Goal: Task Accomplishment & Management: Use online tool/utility

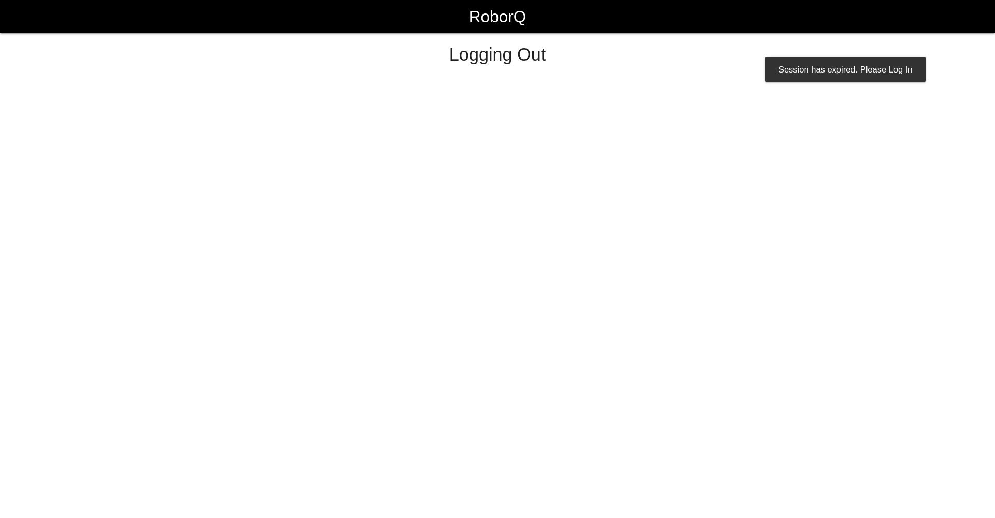
select select "Worker"
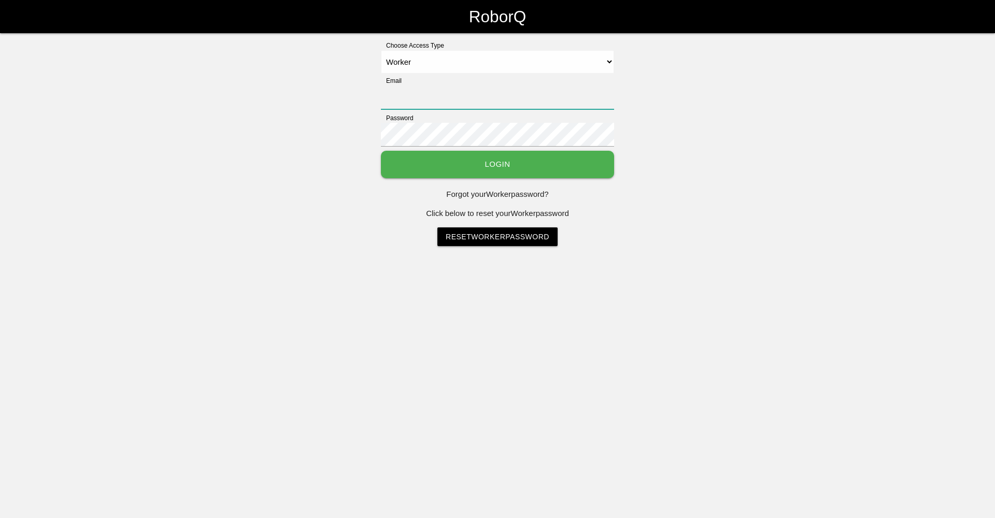
type input "[EMAIL_ADDRESS][DOMAIN_NAME]"
click at [417, 160] on button "Login" at bounding box center [497, 164] width 233 height 27
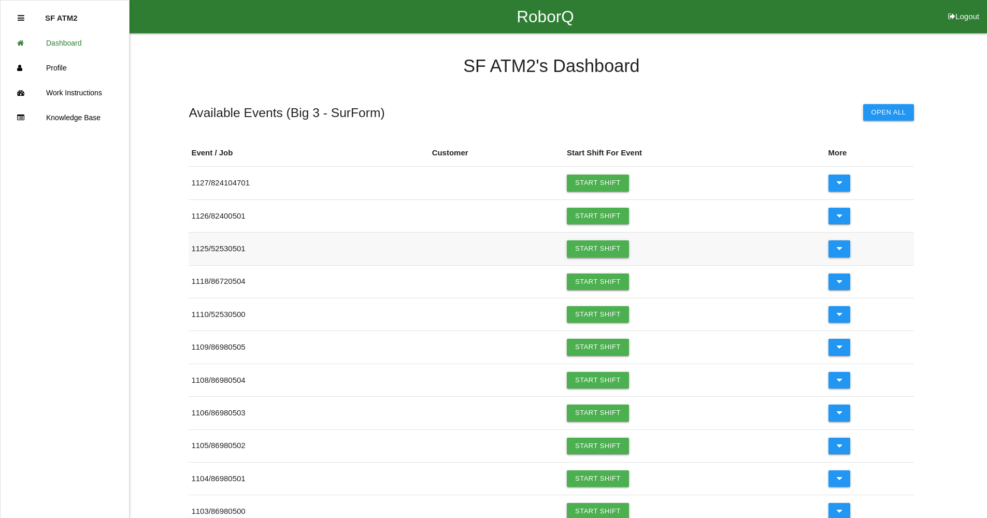
click at [626, 249] on link "Start Shift" at bounding box center [598, 248] width 62 height 17
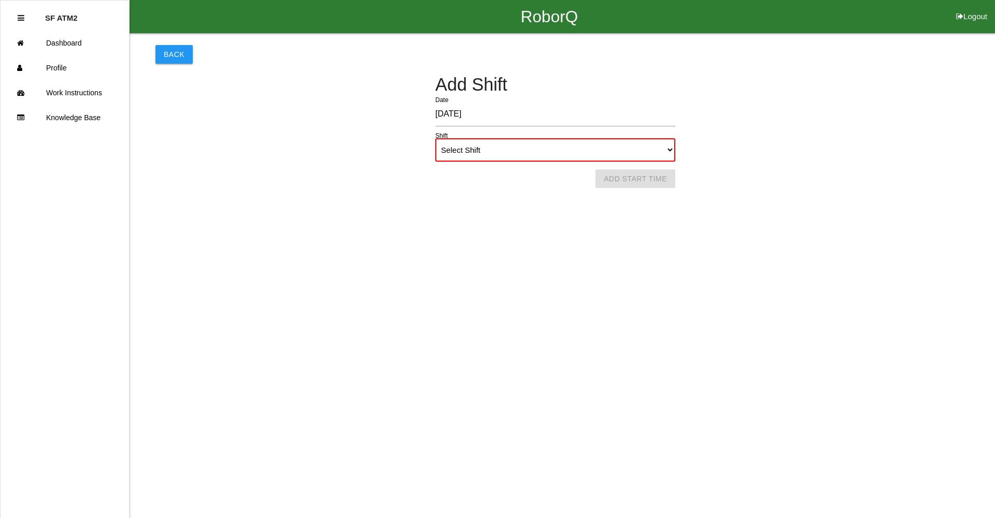
click at [528, 138] on select "Select Shift 1st Shift 2nd Shift 3rd Shift 4th Shift" at bounding box center [555, 149] width 240 height 23
select select "1"
click at [435, 138] on select "Select Shift 1st Shift 2nd Shift 3rd Shift 4th Shift" at bounding box center [555, 149] width 240 height 23
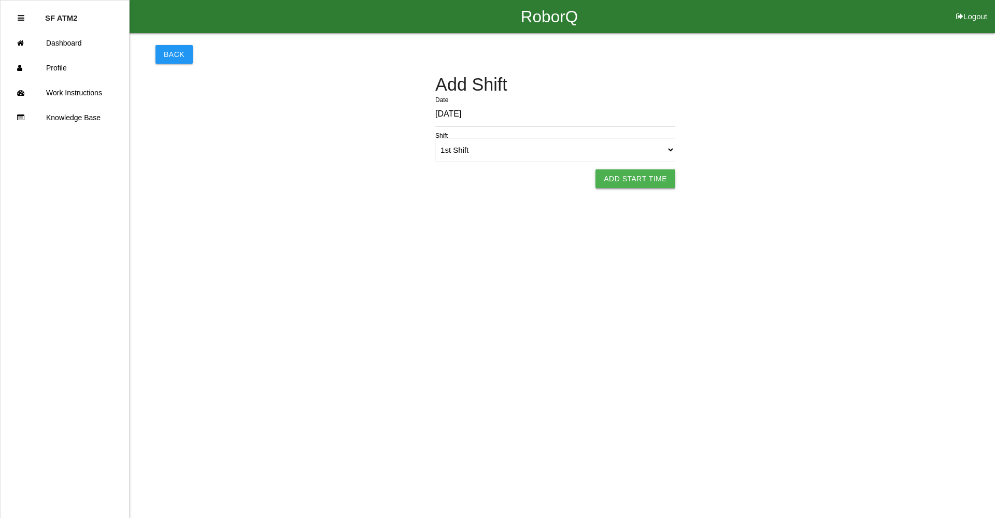
click at [653, 180] on button "Add Start Time" at bounding box center [635, 178] width 80 height 19
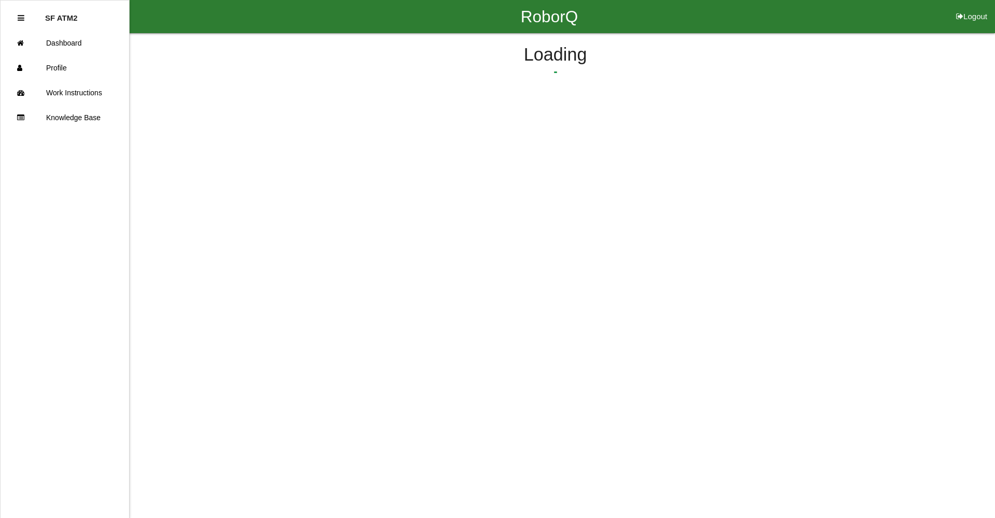
select select "6"
select select "10"
click at [702, 165] on button "Submit Start Time" at bounding box center [690, 161] width 92 height 19
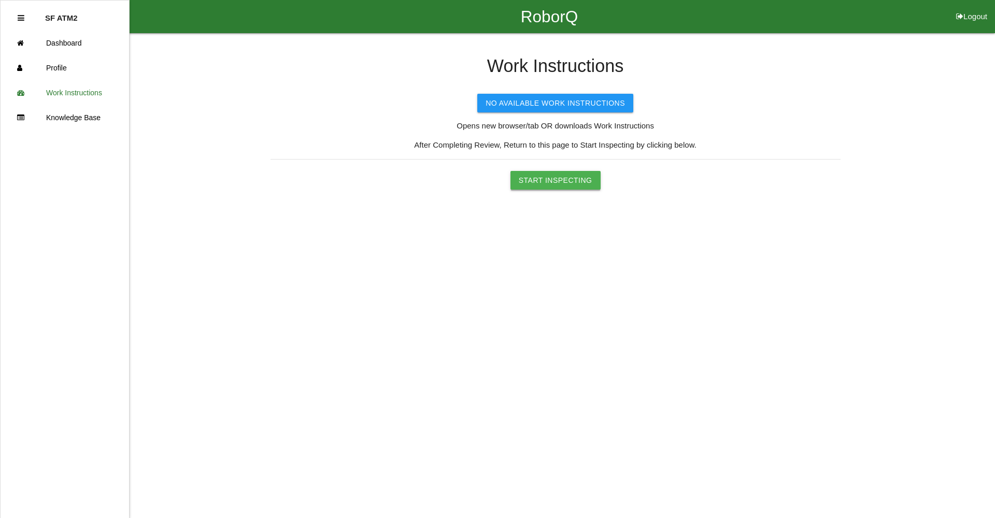
click at [556, 183] on button "Start Inspecting" at bounding box center [555, 180] width 90 height 19
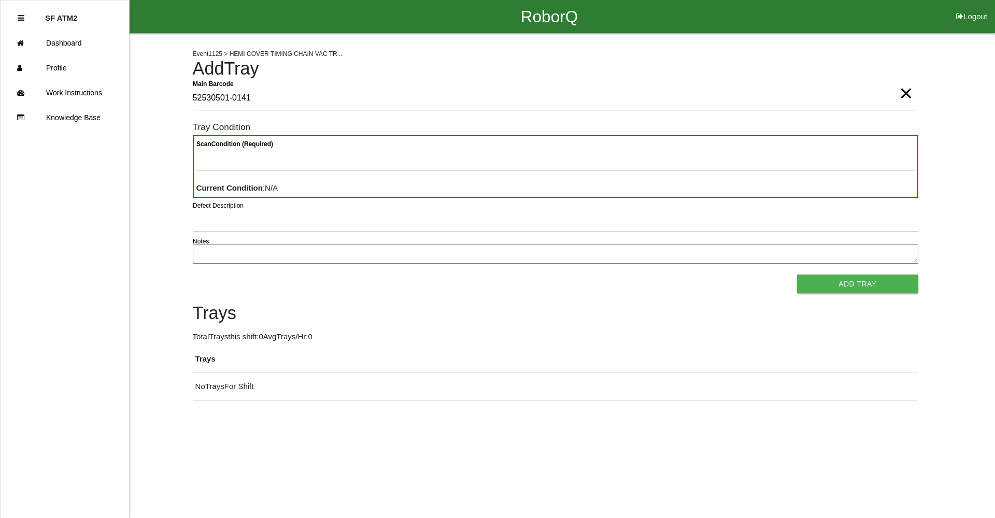
type Barcode "52530501-0141"
paste Condition "text"
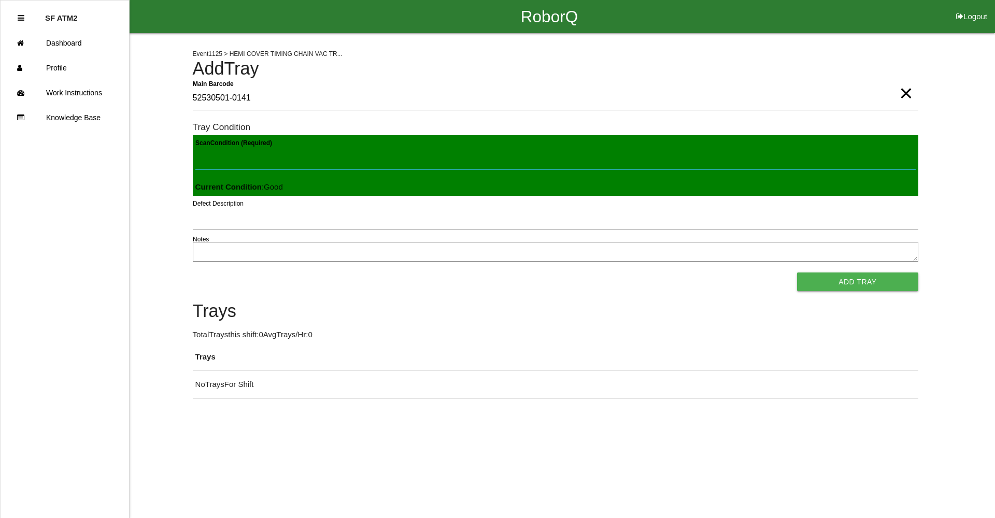
click at [797, 272] on button "Add Tray" at bounding box center [857, 281] width 121 height 19
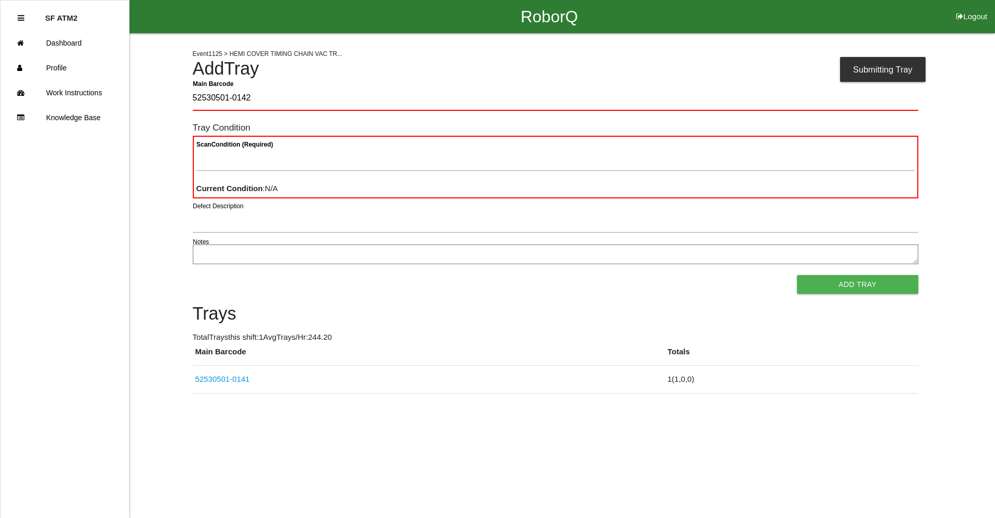
type Barcode "52530501-0142"
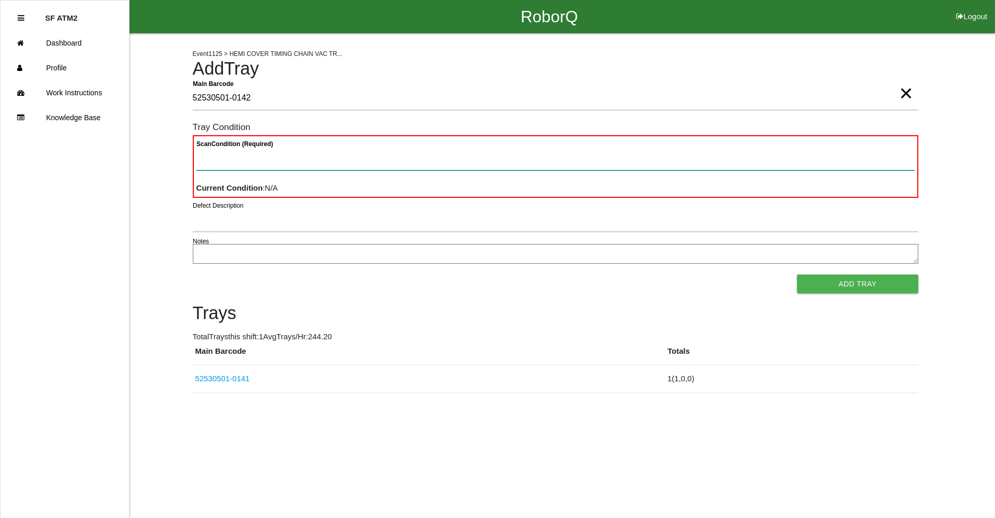
paste Condition "text"
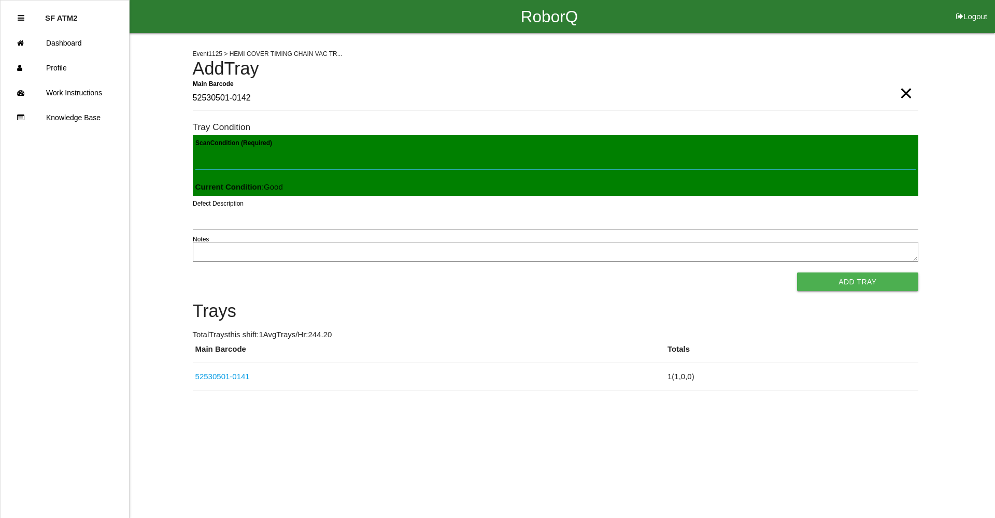
click at [797, 272] on button "Add Tray" at bounding box center [857, 281] width 121 height 19
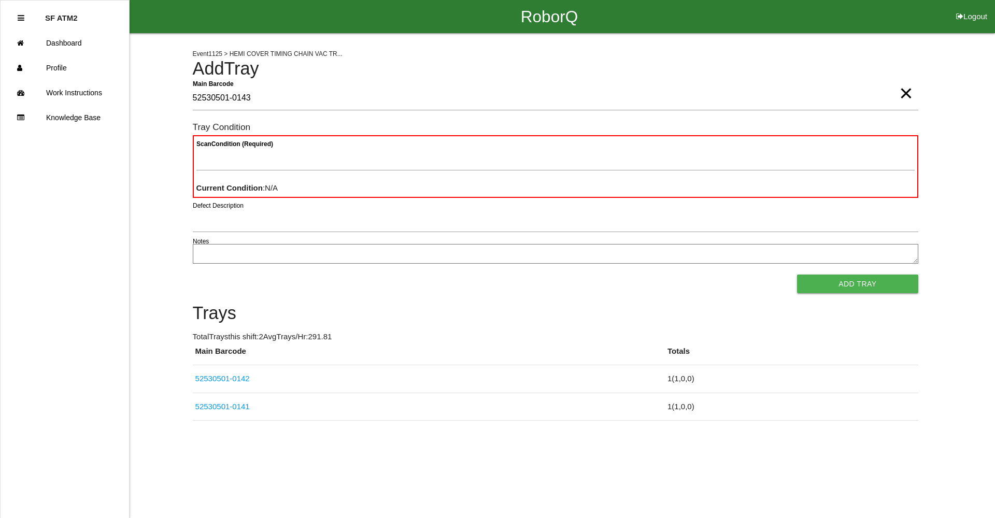
type Barcode "52530501-0143"
paste Condition "text"
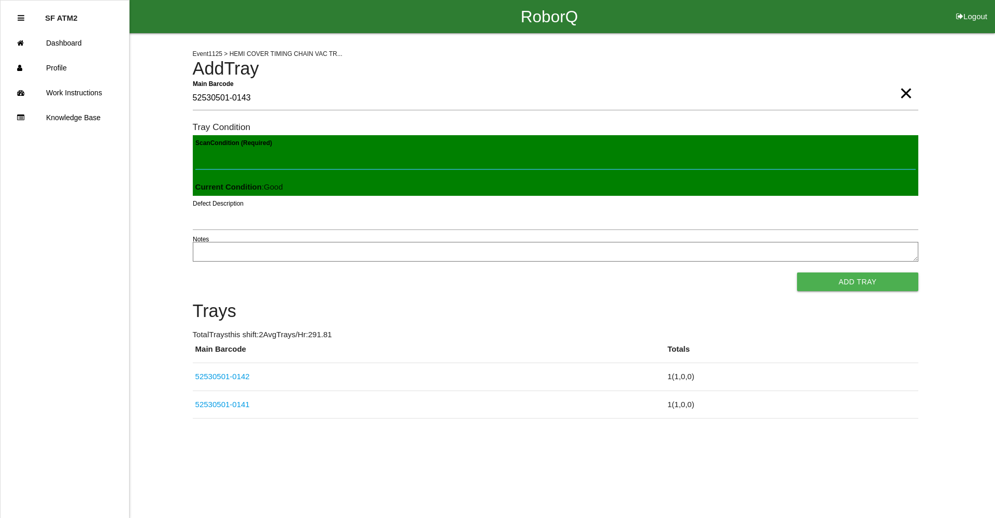
click at [797, 272] on button "Add Tray" at bounding box center [857, 281] width 121 height 19
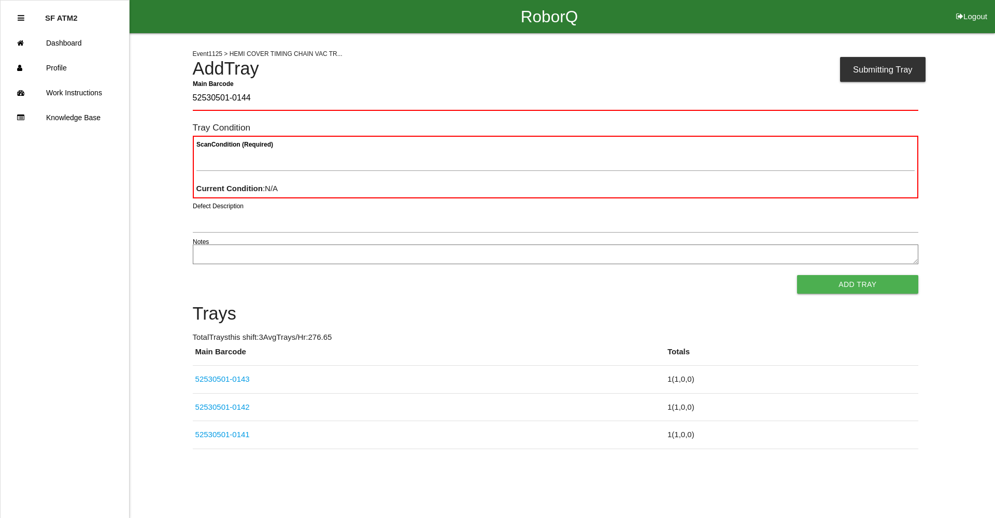
type Barcode "52530501-0144"
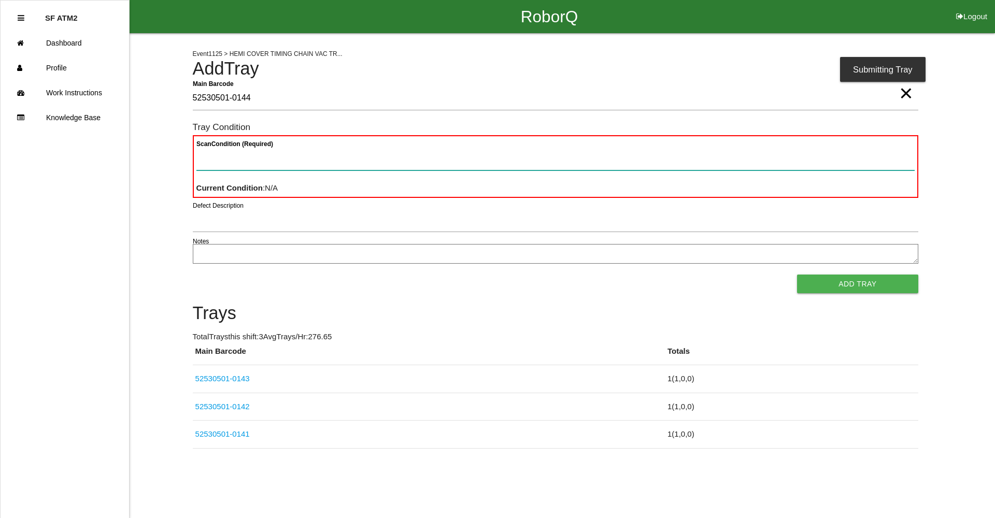
paste Condition "text"
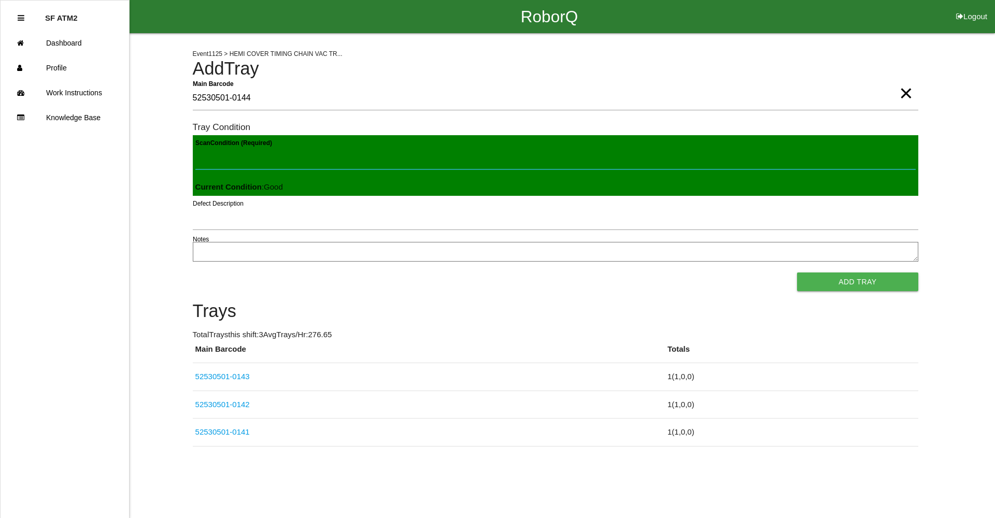
click at [797, 272] on button "Add Tray" at bounding box center [857, 281] width 121 height 19
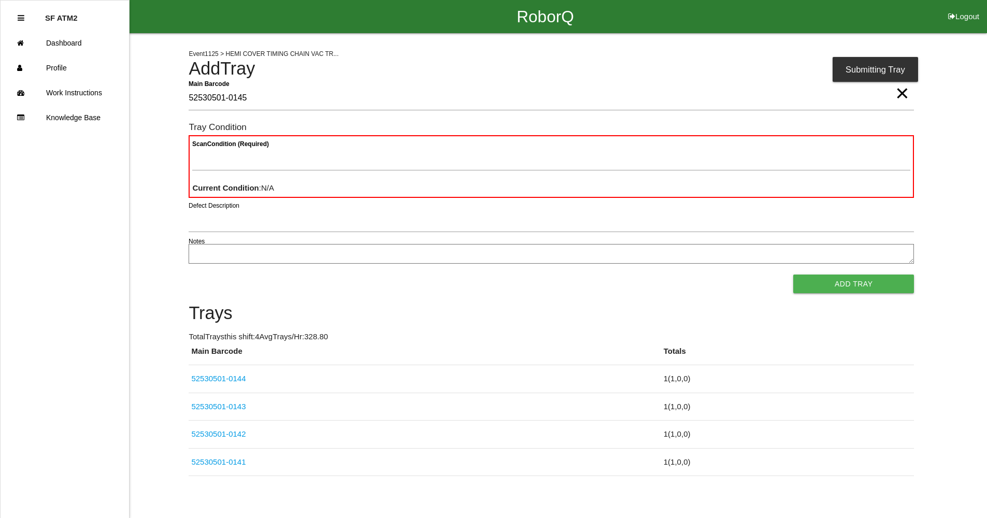
type Barcode "52530501-0145"
paste Condition "text"
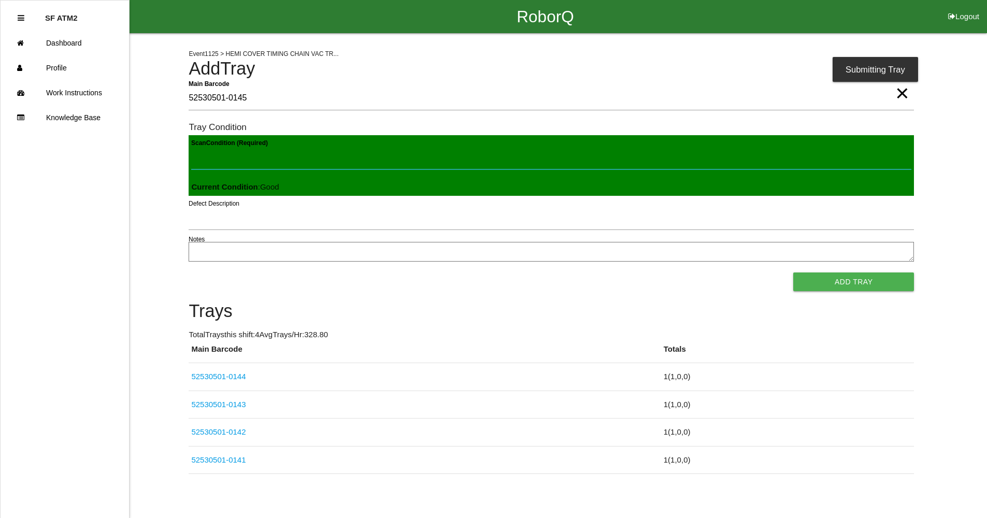
click at [793, 272] on button "Add Tray" at bounding box center [853, 281] width 121 height 19
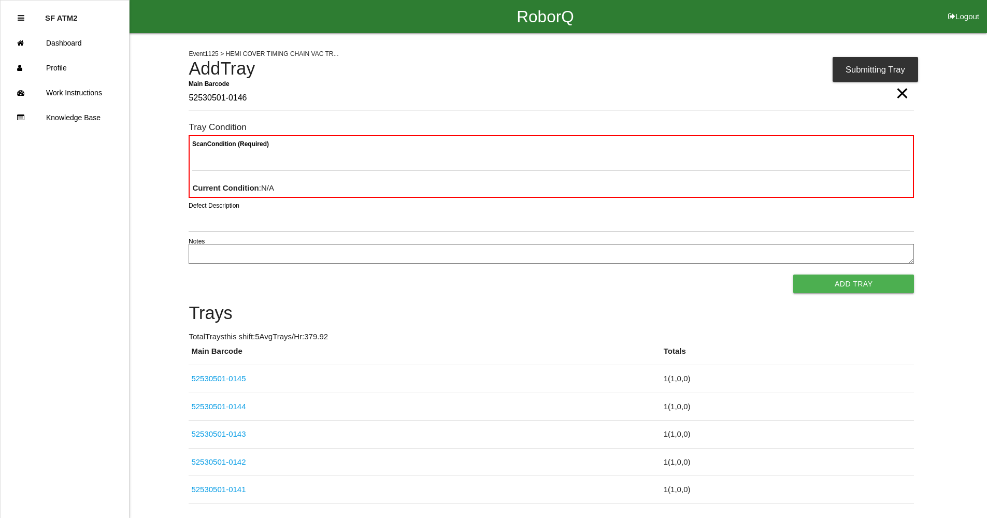
type Barcode "52530501-0146"
paste Condition "text"
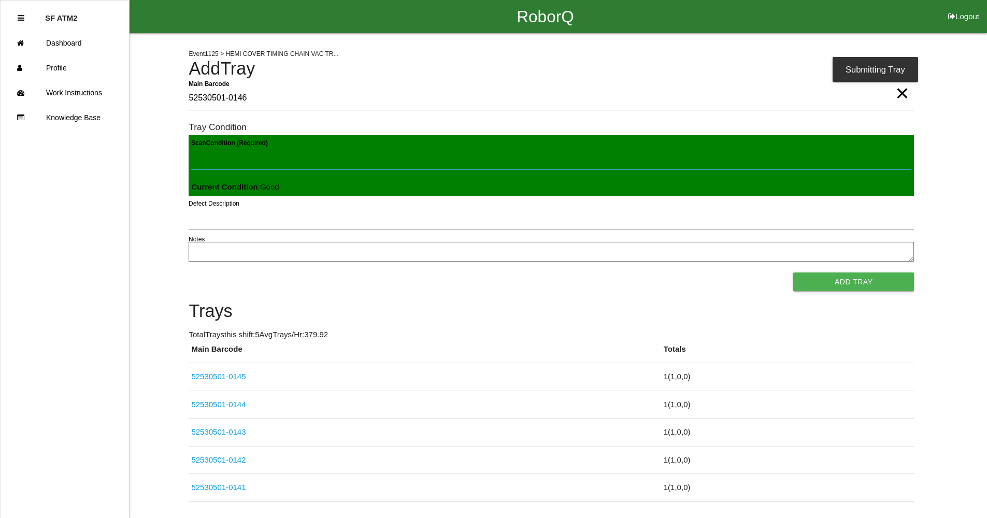
click at [793, 272] on button "Add Tray" at bounding box center [853, 281] width 121 height 19
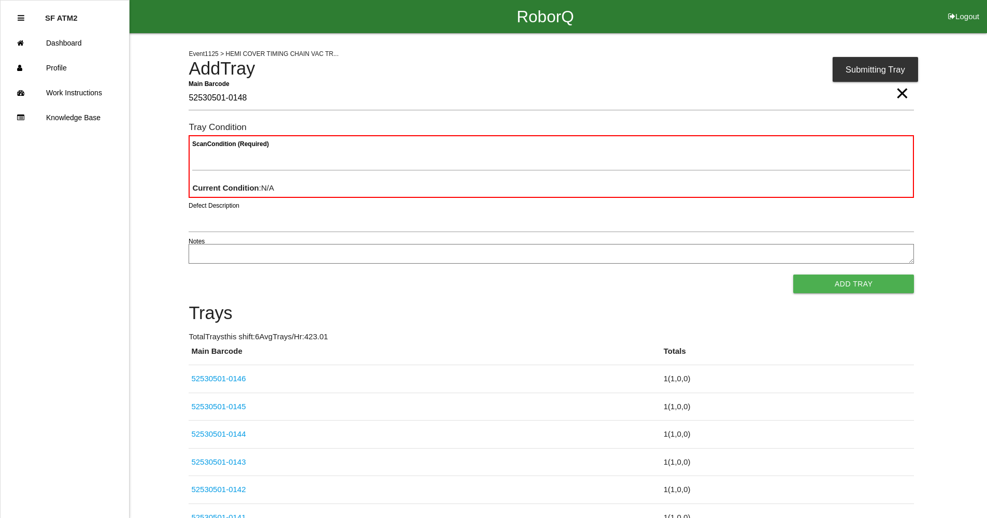
type Barcode "52530501-0148"
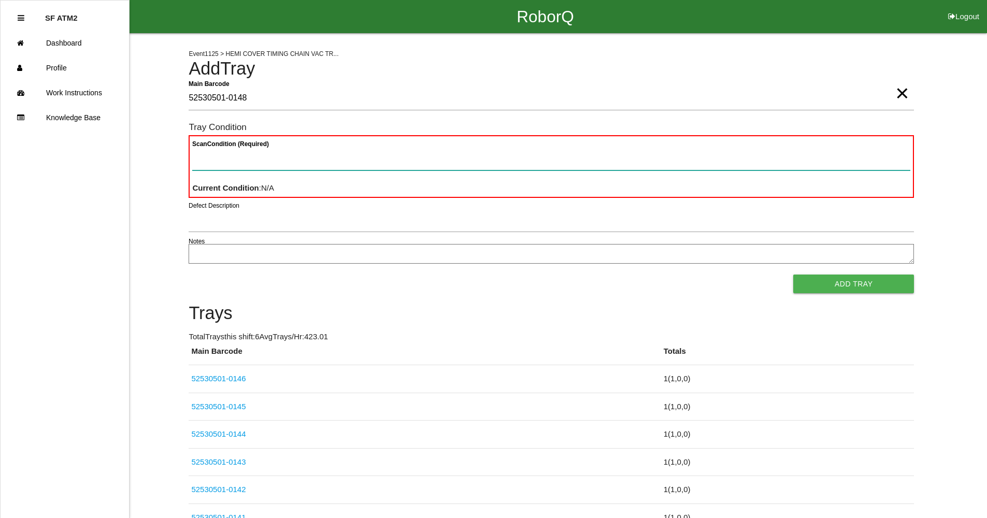
paste Condition "text"
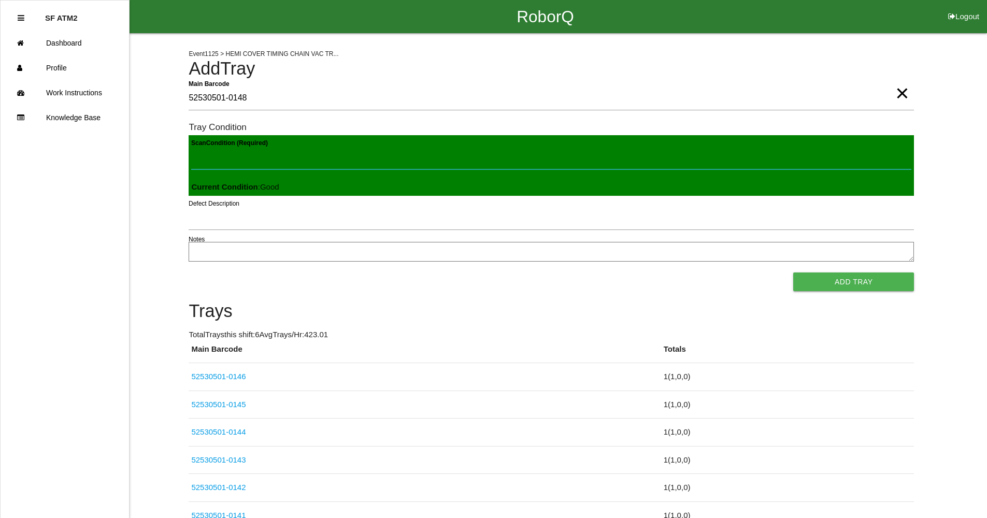
click at [793, 272] on button "Add Tray" at bounding box center [853, 281] width 121 height 19
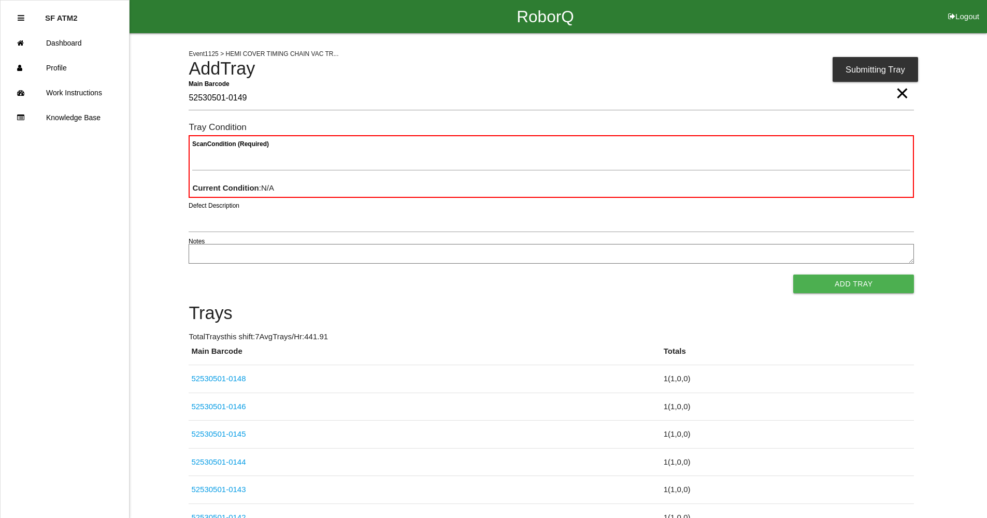
type Barcode "52530501-0149"
paste Condition "text"
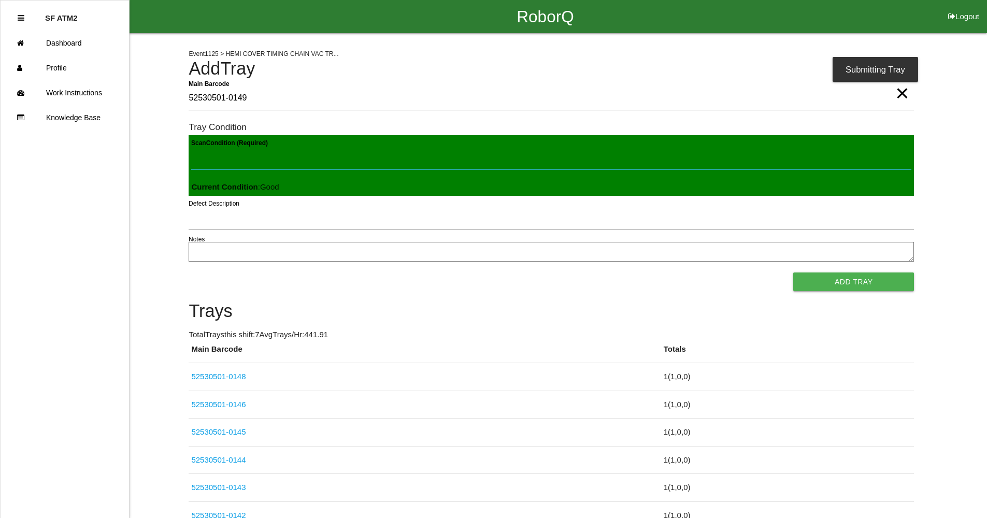
click at [793, 272] on button "Add Tray" at bounding box center [853, 281] width 121 height 19
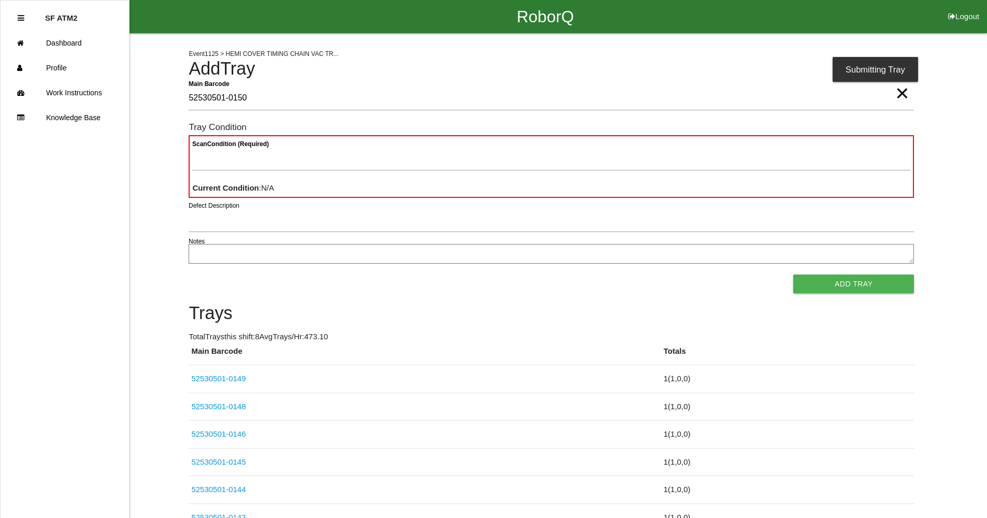
type Barcode "52530501-0150"
paste Condition "text"
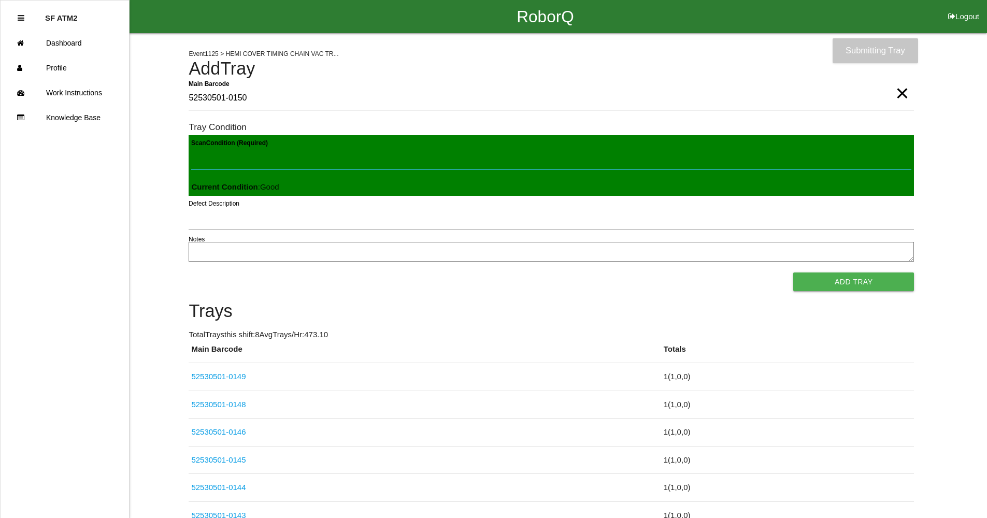
click at [793, 272] on button "Add Tray" at bounding box center [853, 281] width 121 height 19
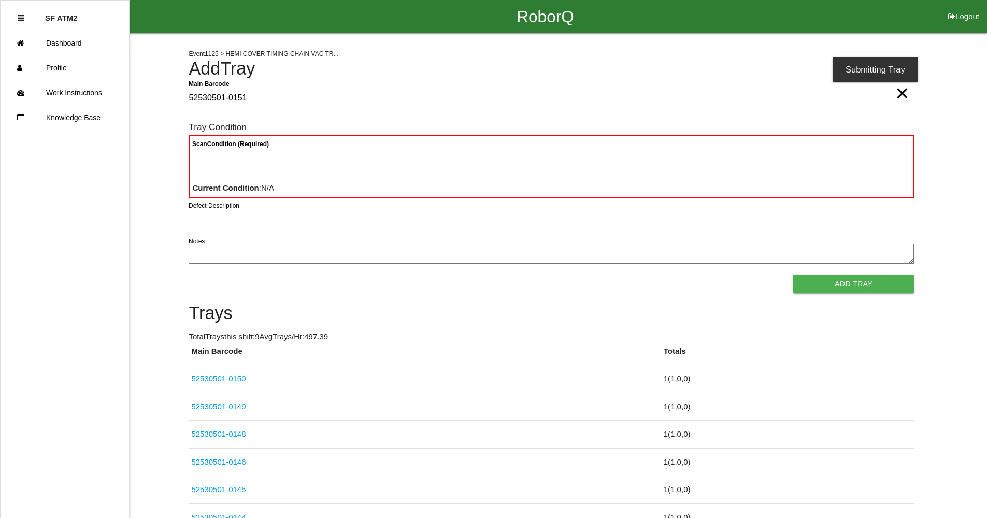
type Barcode "52530501-0151"
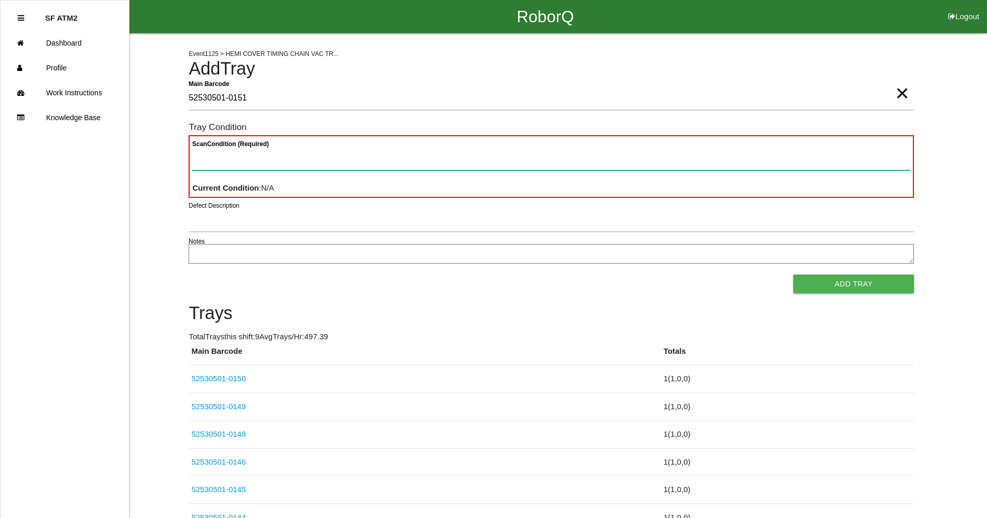
paste Condition "text"
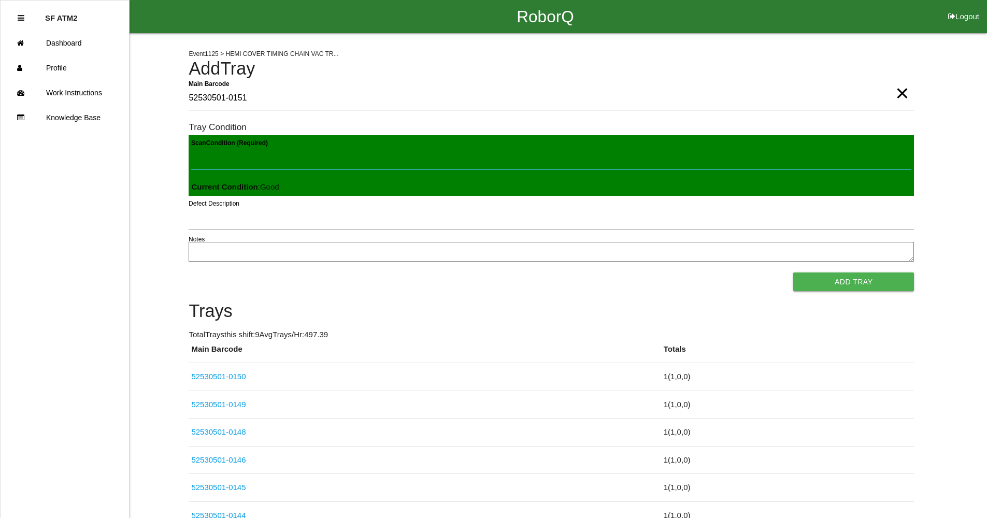
click at [793, 272] on button "Add Tray" at bounding box center [853, 281] width 121 height 19
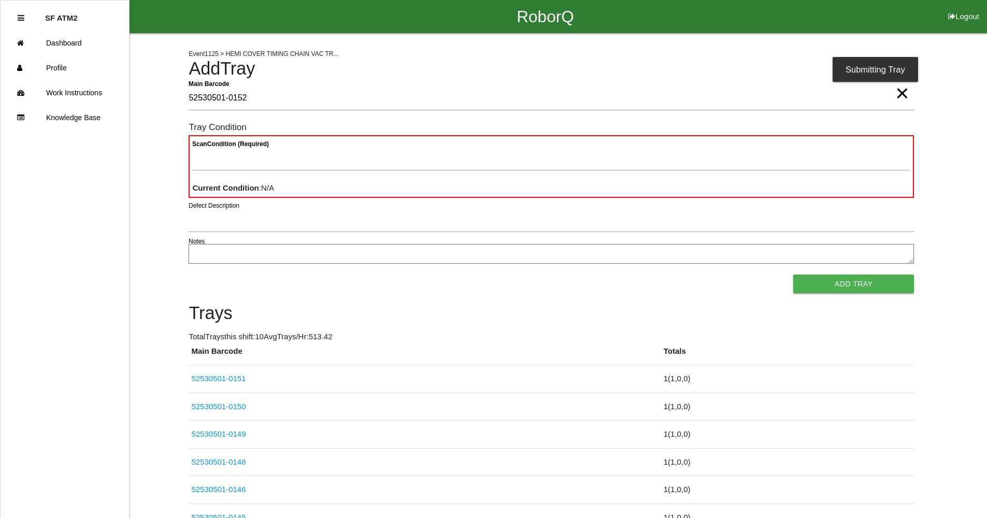
type Barcode "52530501-0152"
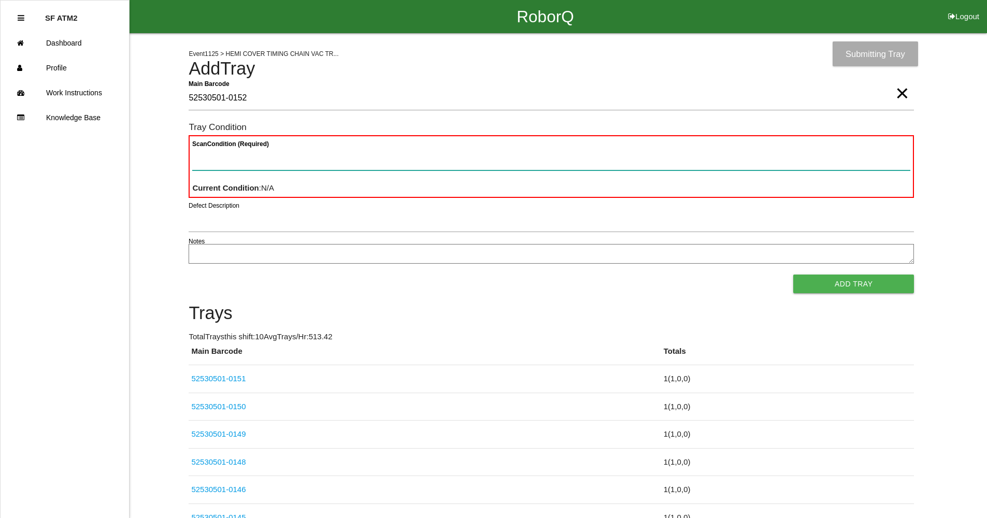
paste Condition "text"
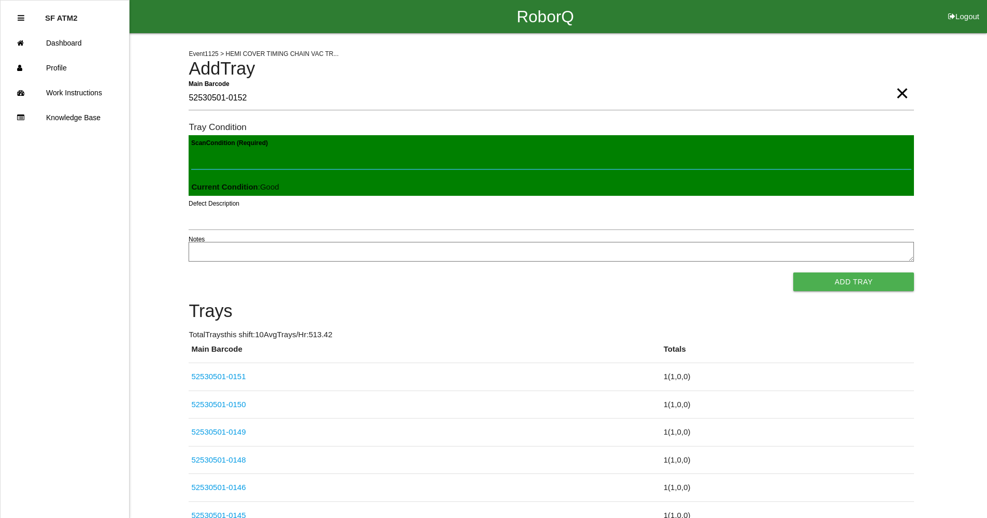
click at [793, 272] on button "Add Tray" at bounding box center [853, 281] width 121 height 19
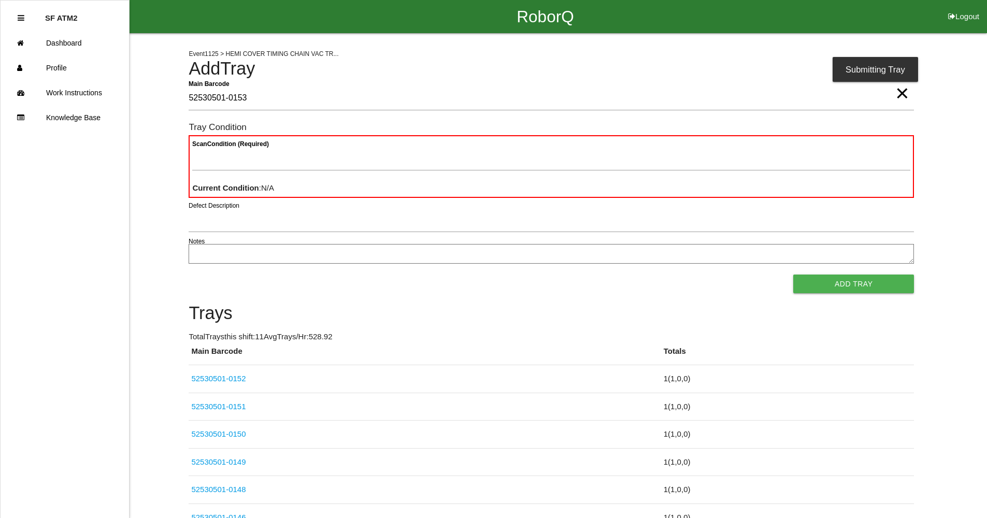
type Barcode "52530501-0153"
paste Condition "text"
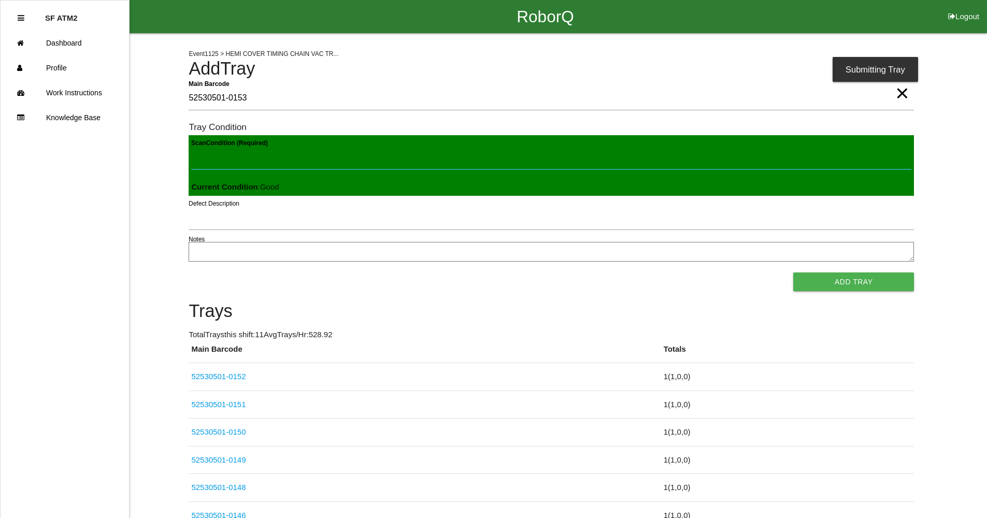
click at [793, 272] on button "Add Tray" at bounding box center [853, 281] width 121 height 19
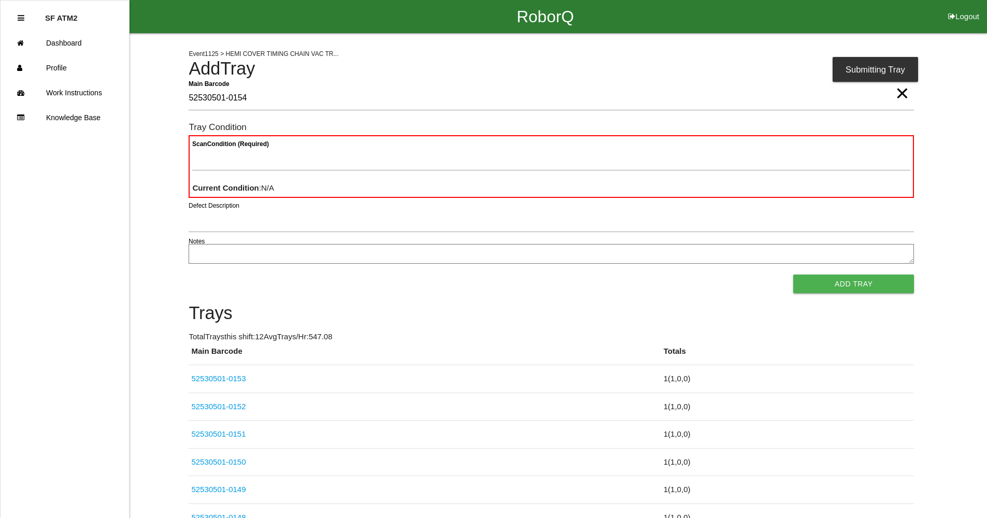
type Barcode "52530501-0154"
paste Condition "text"
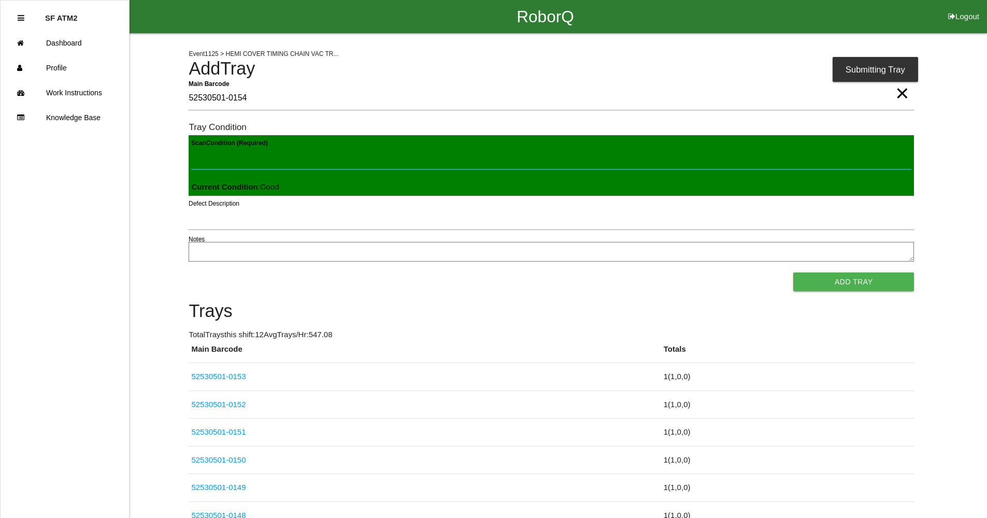
click at [793, 272] on button "Add Tray" at bounding box center [853, 281] width 121 height 19
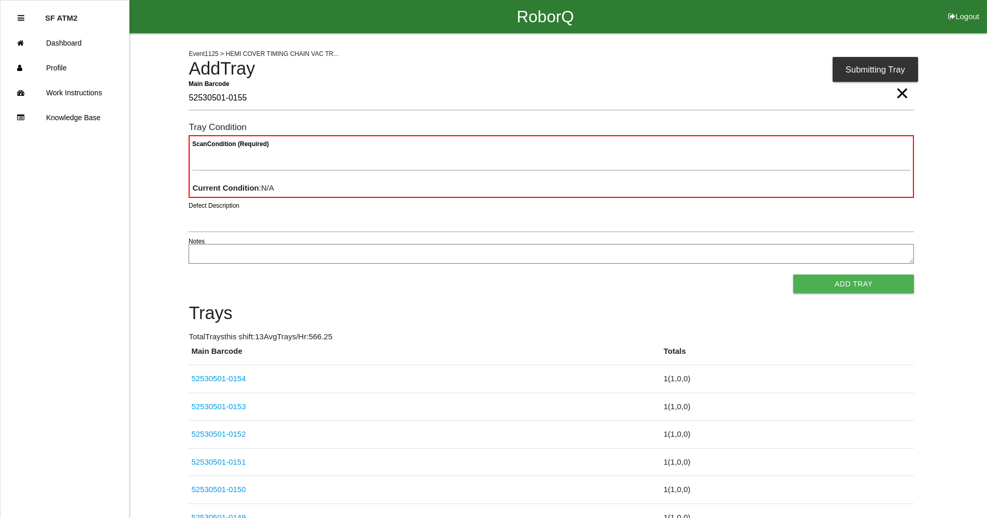
type Barcode "52530501-0155"
paste Condition "text"
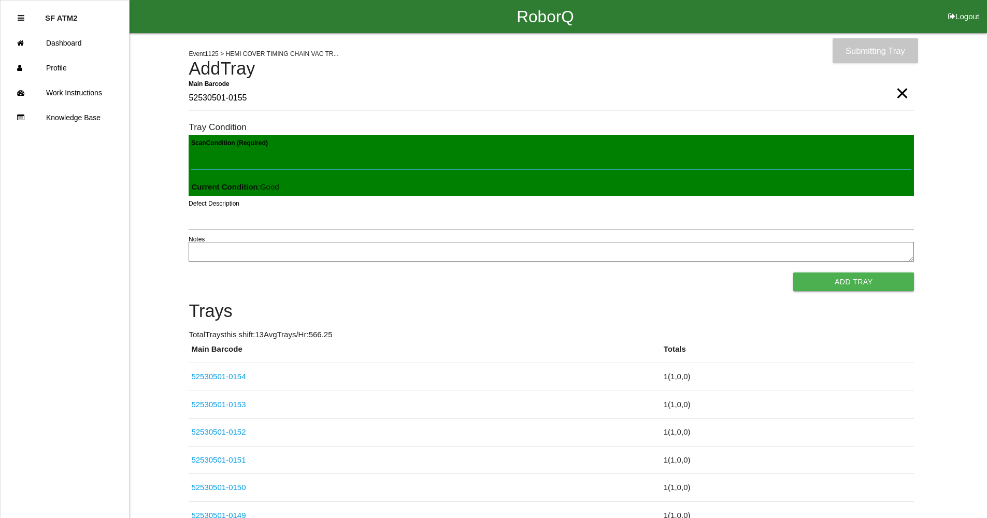
click at [793, 272] on button "Add Tray" at bounding box center [853, 281] width 121 height 19
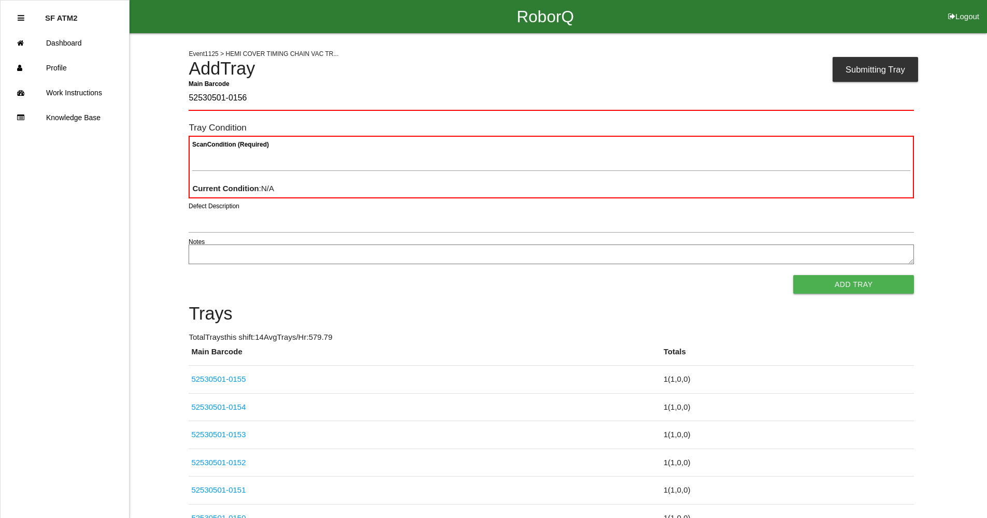
type Barcode "52530501-0156"
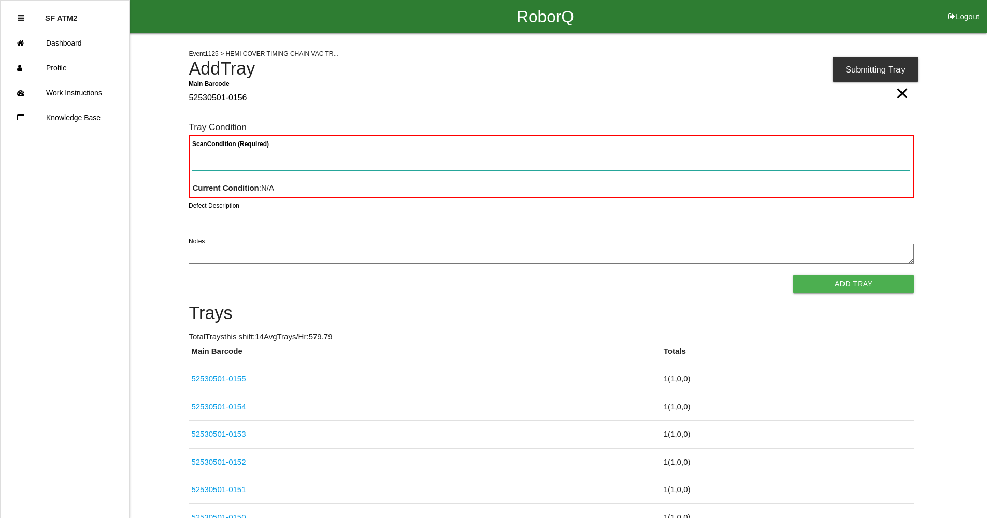
paste Condition "text"
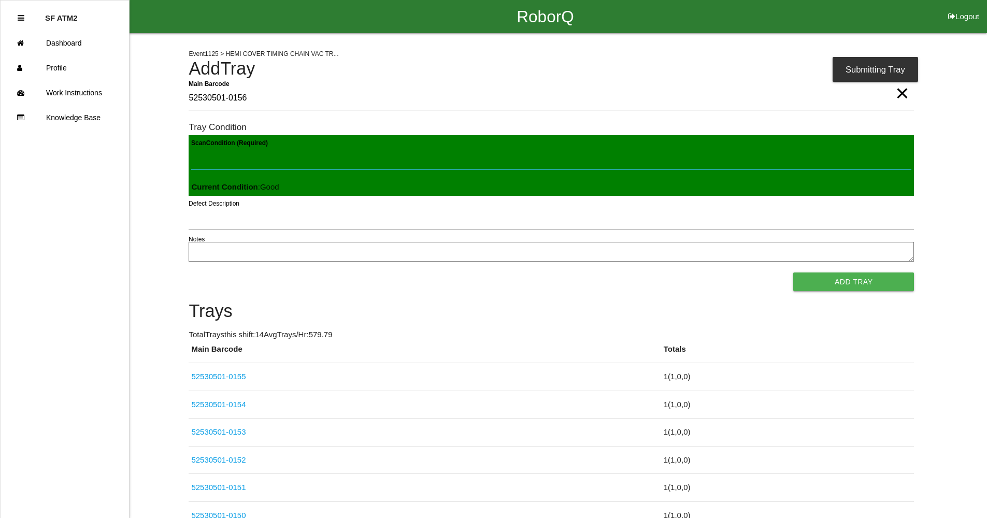
click at [793, 272] on button "Add Tray" at bounding box center [853, 281] width 121 height 19
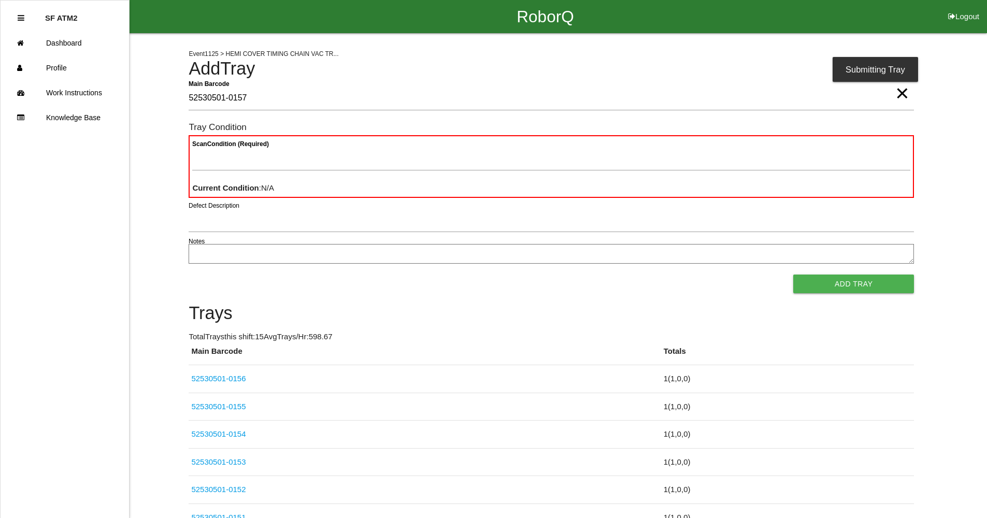
type Barcode "52530501-0157"
paste Condition "text"
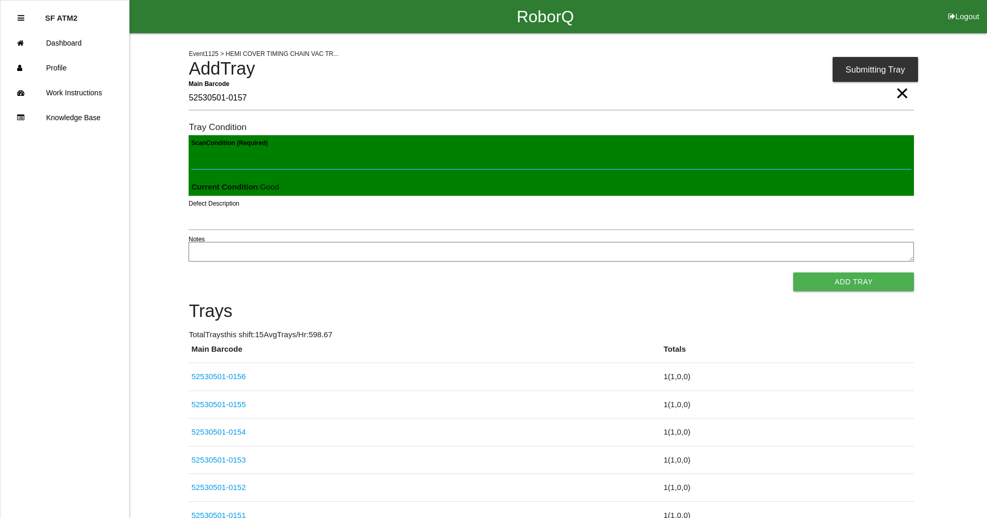
click at [793, 272] on button "Add Tray" at bounding box center [853, 281] width 121 height 19
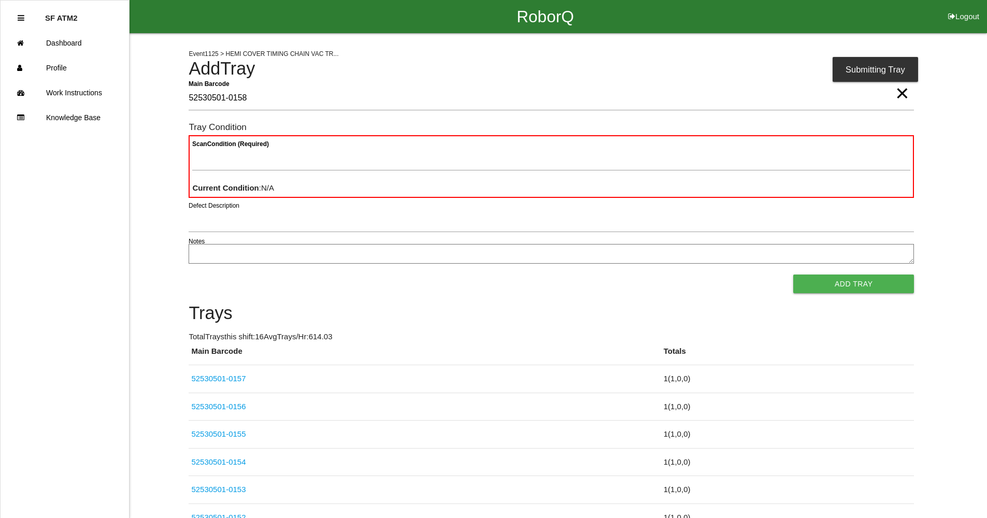
type Barcode "52530501-0158"
paste Condition "text"
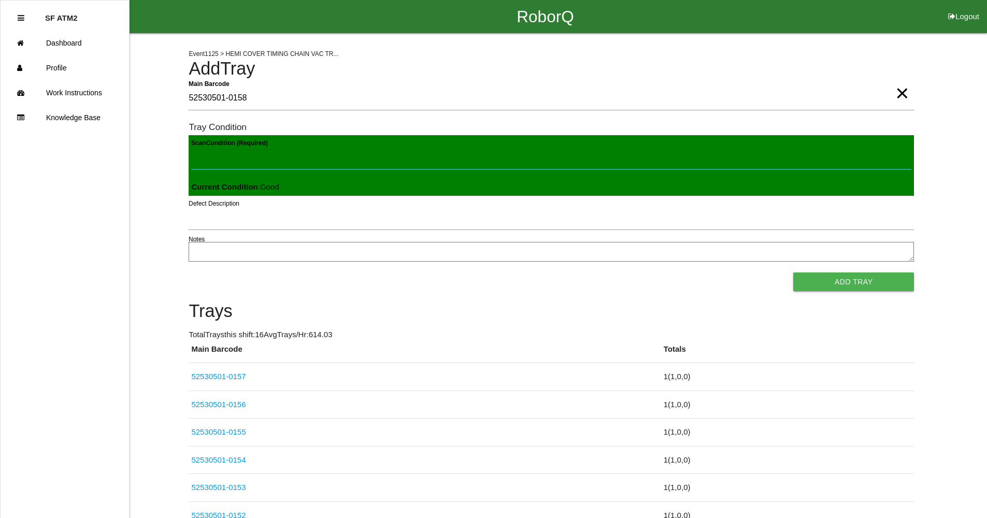
click at [793, 272] on button "Add Tray" at bounding box center [853, 281] width 121 height 19
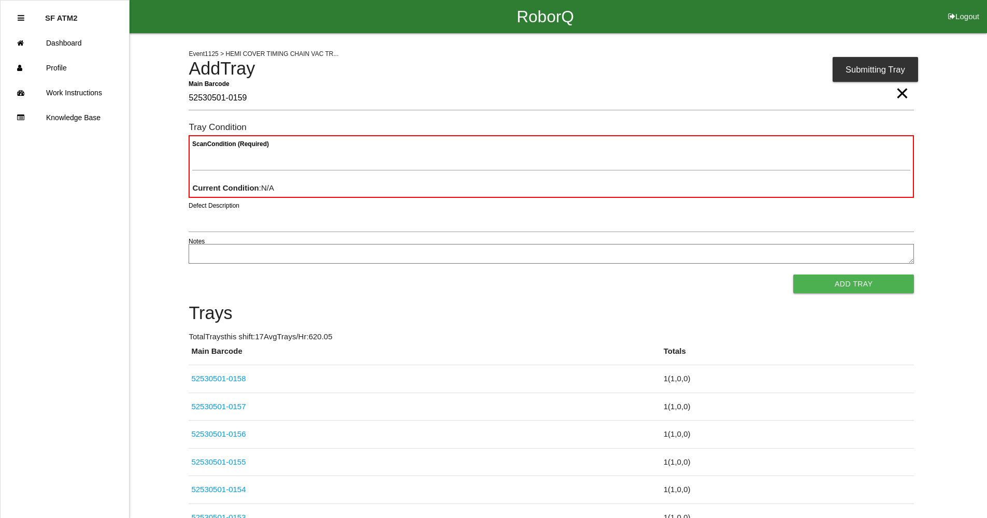
type Barcode "52530501-0159"
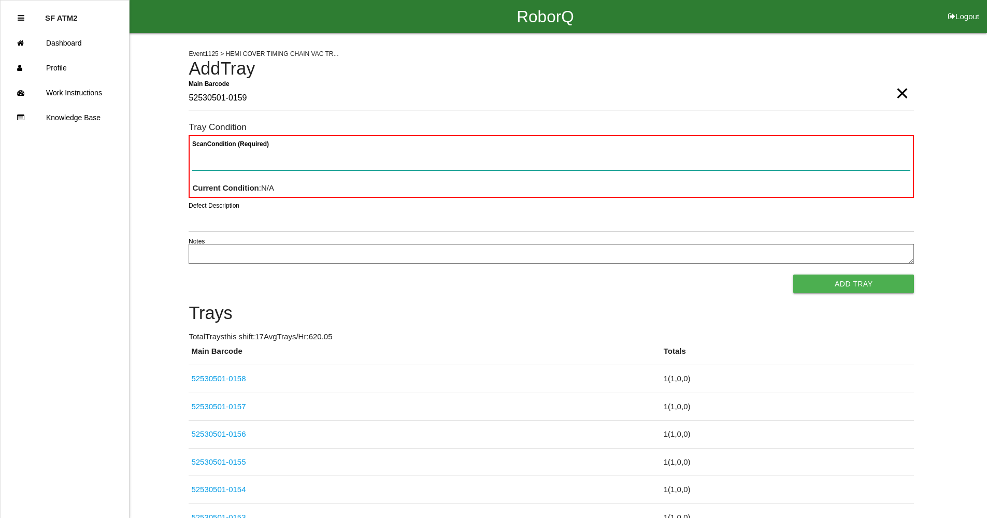
paste Condition "text"
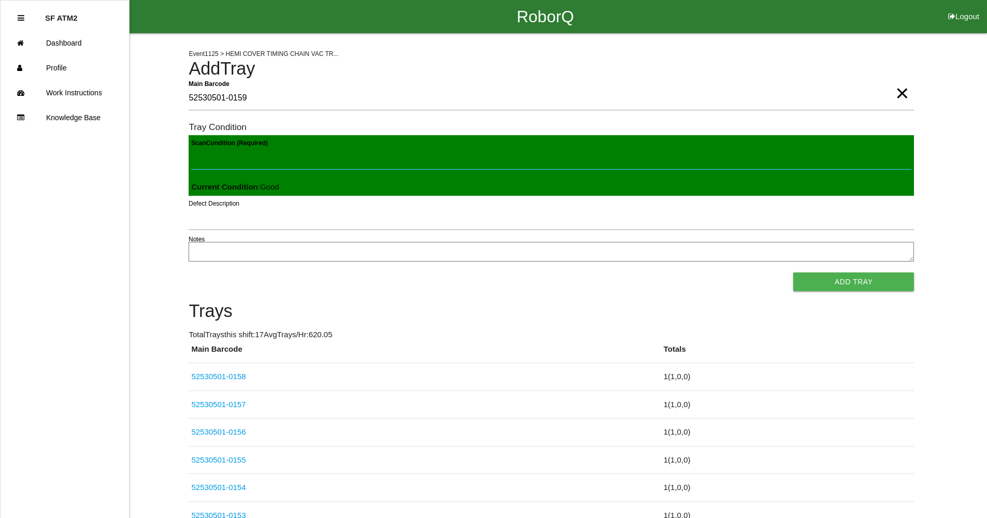
click at [793, 272] on button "Add Tray" at bounding box center [853, 281] width 121 height 19
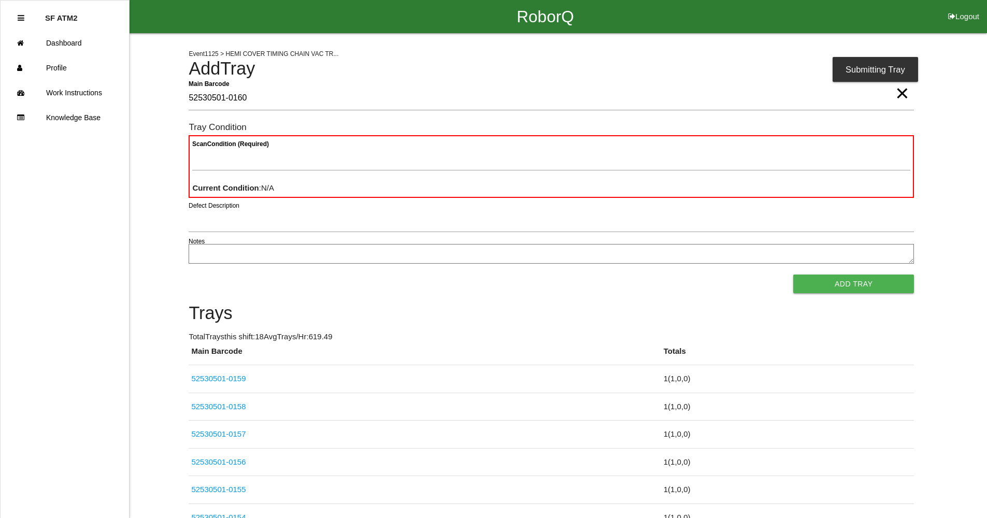
type Barcode "52530501-0160"
paste Condition "text"
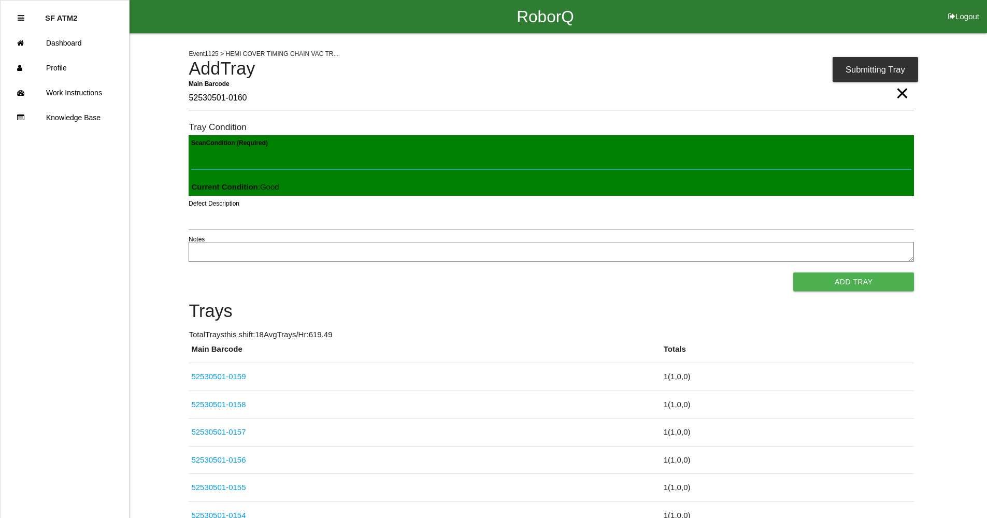
click at [793, 272] on button "Add Tray" at bounding box center [853, 281] width 121 height 19
